Goal: Task Accomplishment & Management: Manage account settings

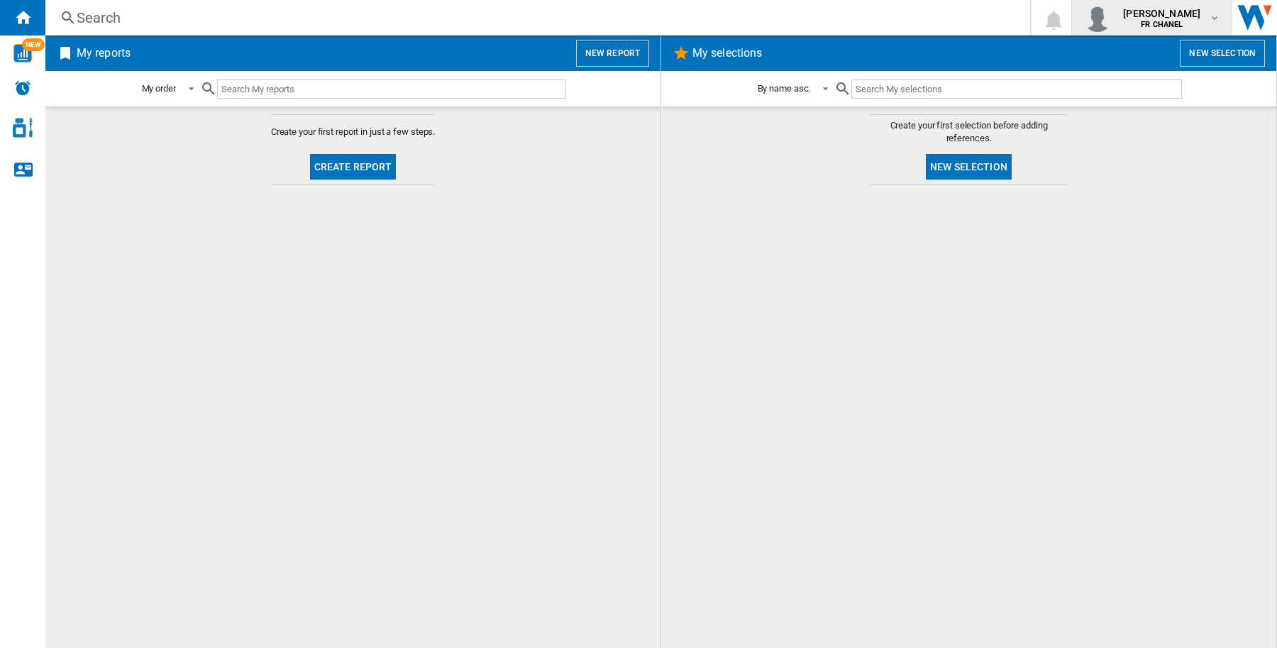
click at [1162, 11] on span "faustine ehringer" at bounding box center [1161, 13] width 77 height 14
click at [1151, 121] on button "Logout" at bounding box center [1142, 124] width 136 height 28
